Goal: Information Seeking & Learning: Learn about a topic

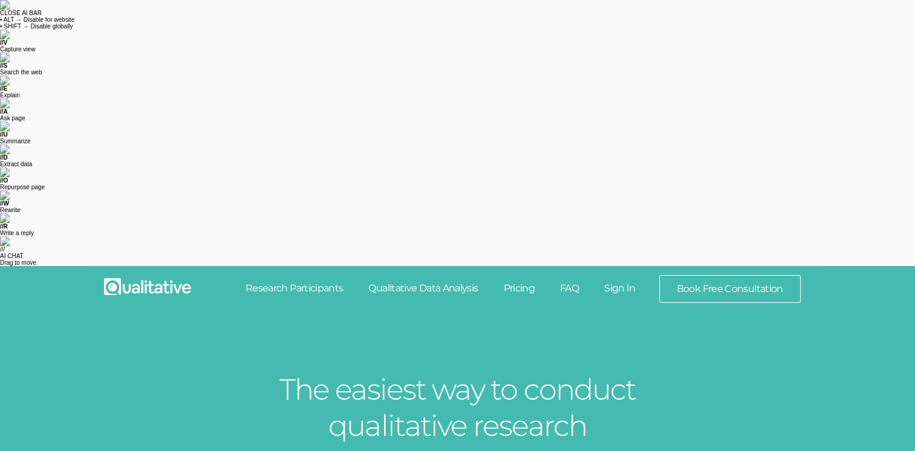
click at [298, 275] on link "Research Participants" at bounding box center [294, 288] width 123 height 27
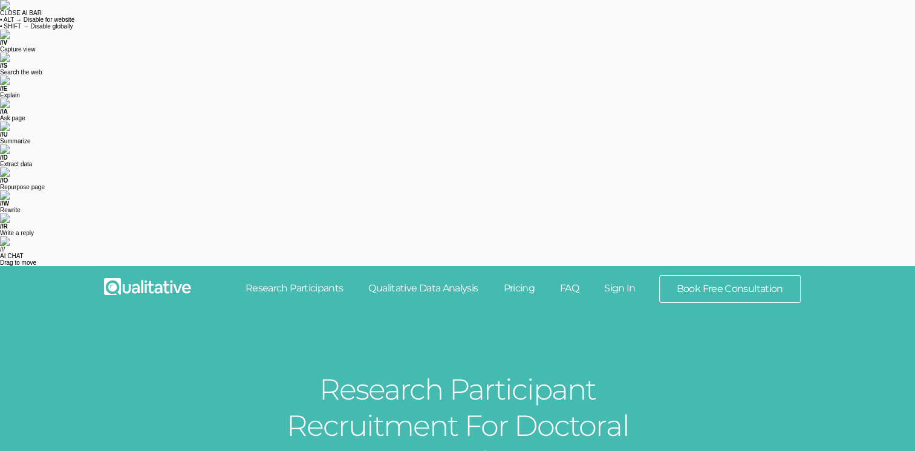
click at [523, 275] on link "Pricing" at bounding box center [518, 288] width 57 height 27
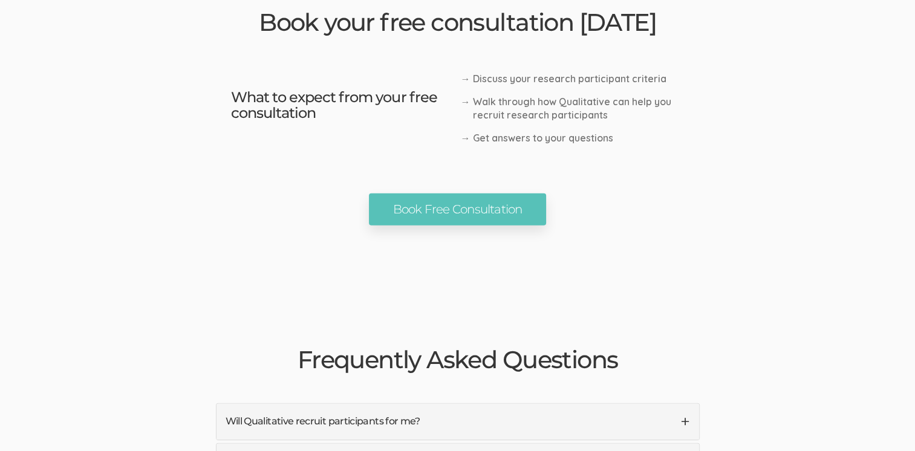
scroll to position [2842, 0]
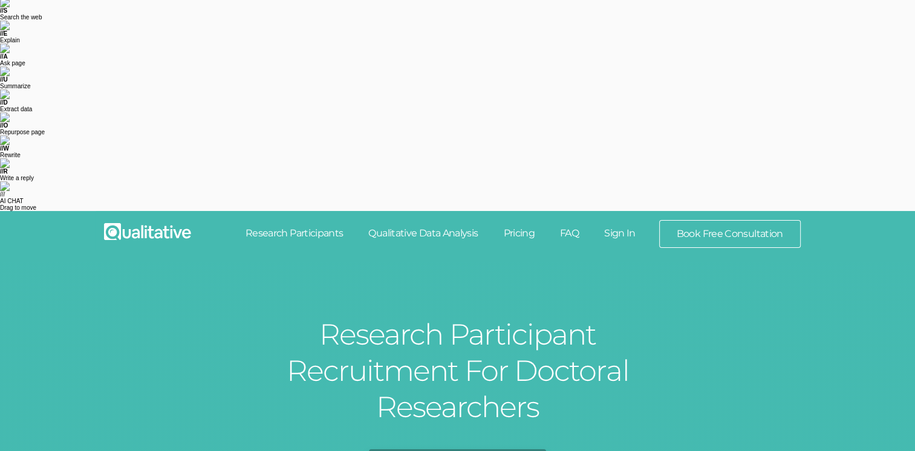
scroll to position [181, 0]
